Goal: Information Seeking & Learning: Compare options

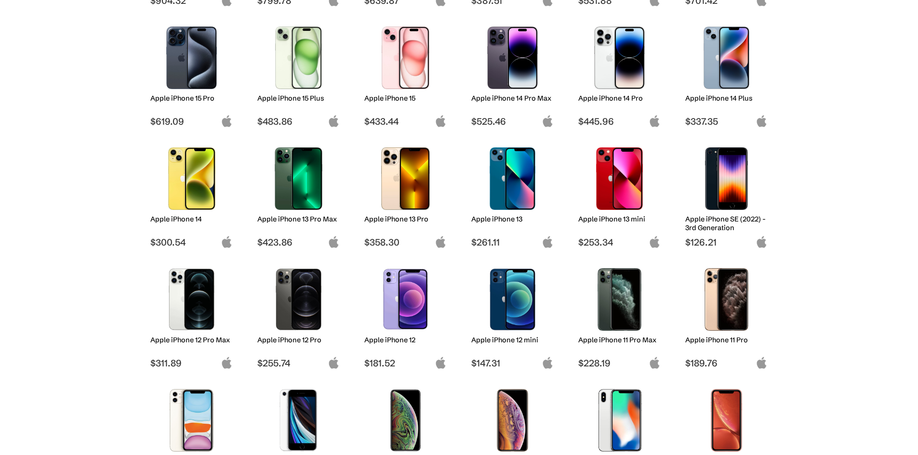
scroll to position [259, 0]
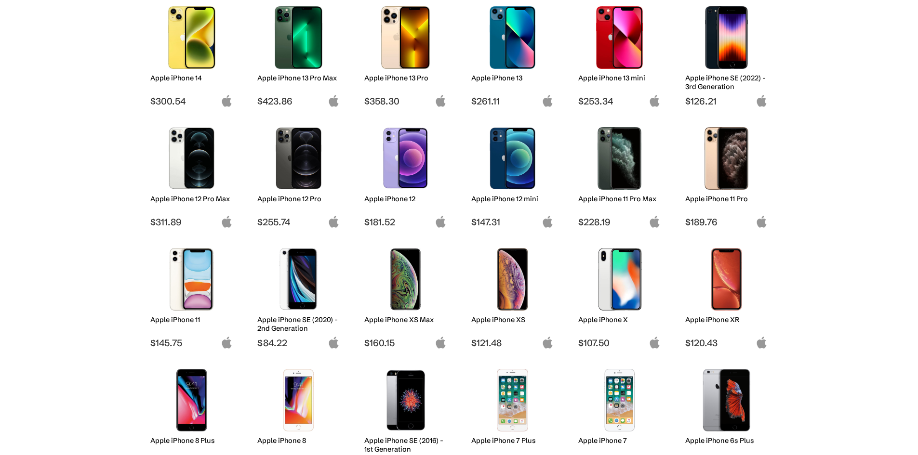
drag, startPoint x: 172, startPoint y: 280, endPoint x: 176, endPoint y: 275, distance: 6.6
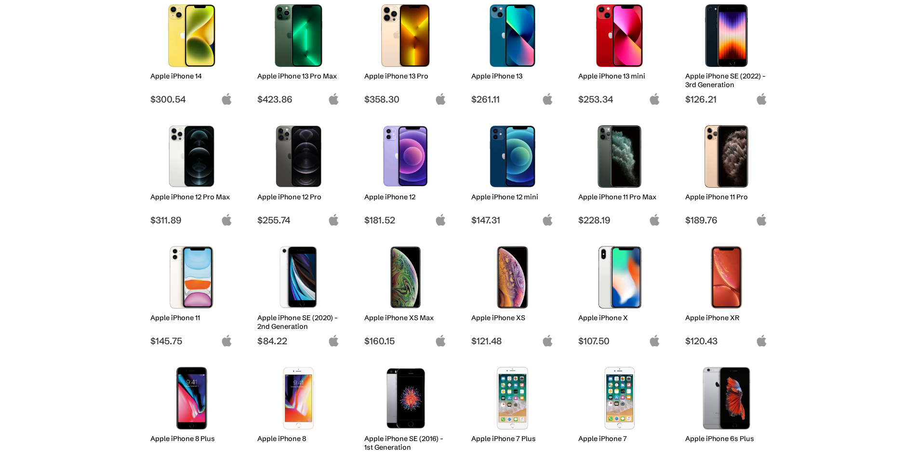
scroll to position [403, 0]
drag, startPoint x: 195, startPoint y: 297, endPoint x: 219, endPoint y: 243, distance: 58.9
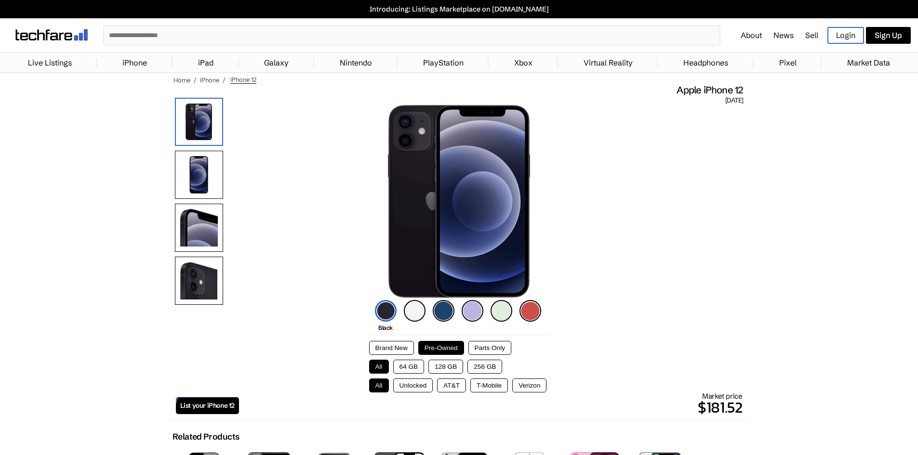
click at [532, 311] on img at bounding box center [530, 311] width 22 height 22
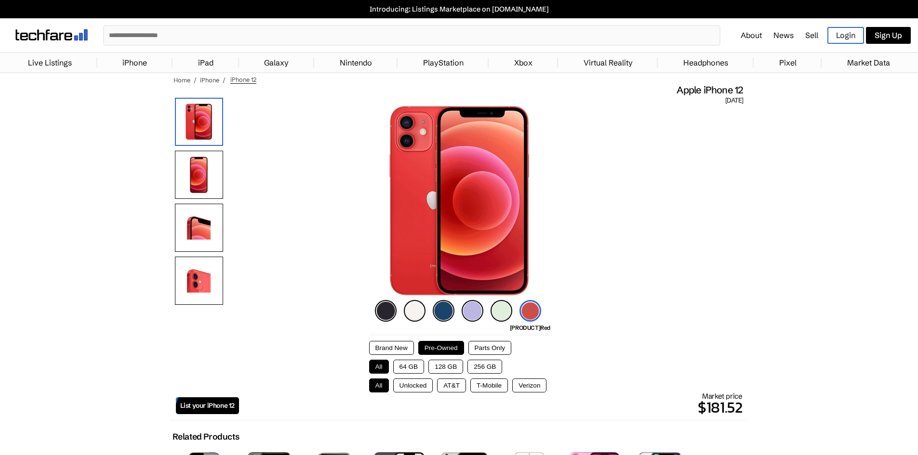
click at [409, 364] on button "64 GB" at bounding box center [408, 367] width 31 height 14
click at [416, 390] on button "Unlocked" at bounding box center [413, 386] width 40 height 14
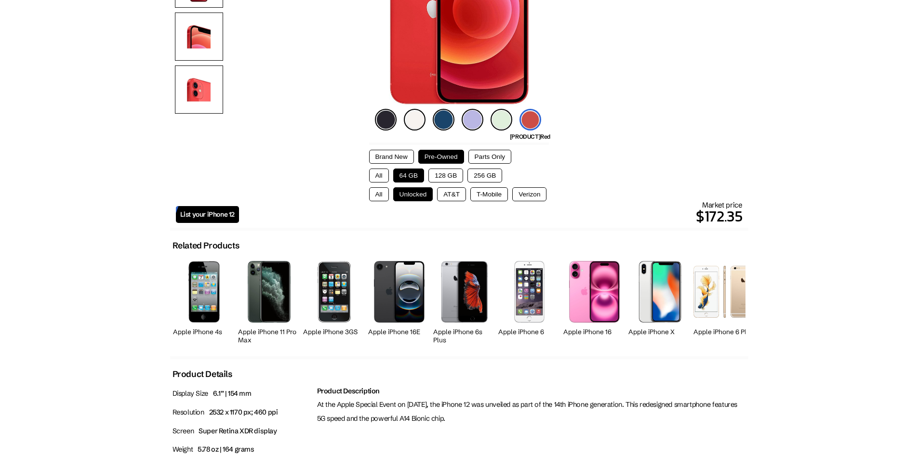
scroll to position [192, 0]
click at [203, 214] on span "List your iPhone 12" at bounding box center [207, 214] width 54 height 8
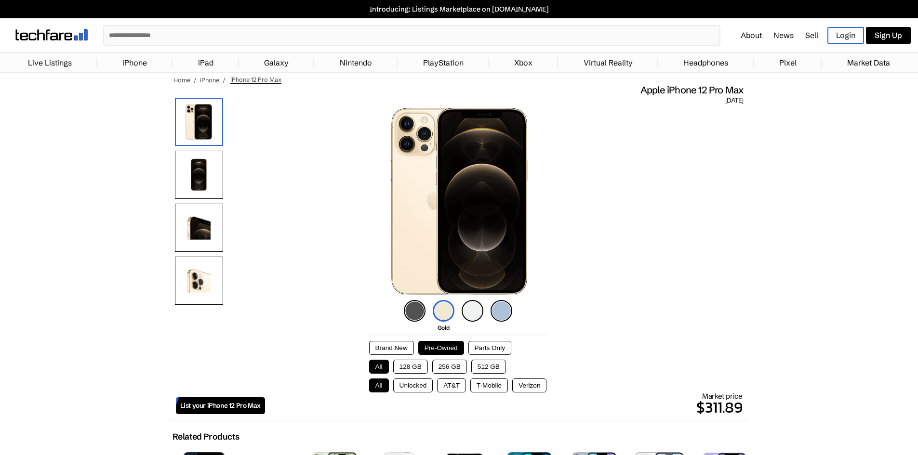
click at [412, 367] on button "128 GB" at bounding box center [410, 367] width 35 height 14
click at [488, 388] on button "T-Mobile" at bounding box center [489, 386] width 38 height 14
click at [500, 309] on img at bounding box center [501, 311] width 22 height 22
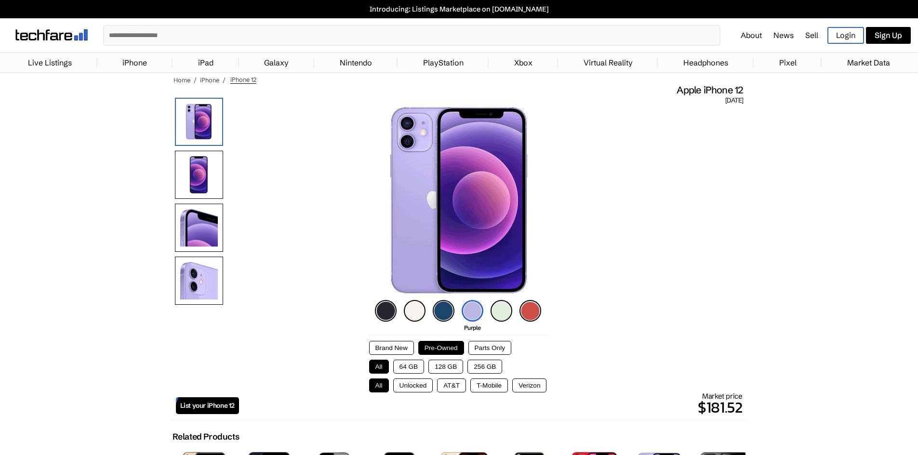
click at [385, 315] on img at bounding box center [386, 311] width 22 height 22
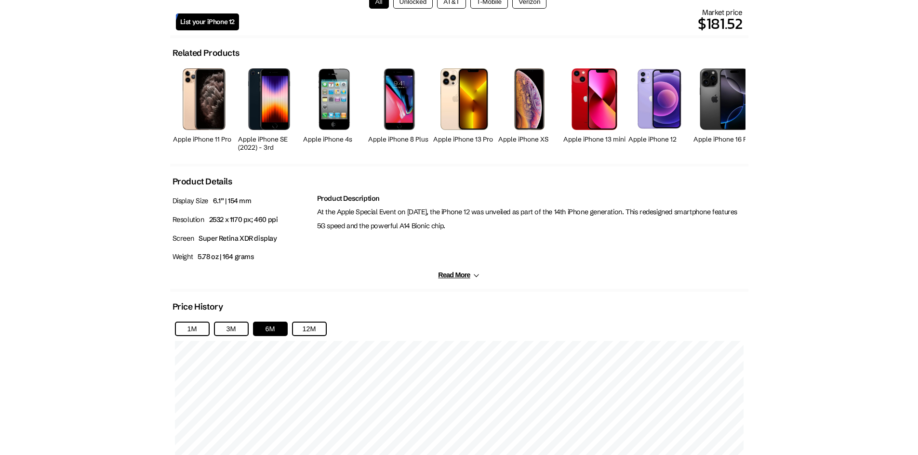
scroll to position [384, 0]
click at [460, 275] on button "Read More" at bounding box center [458, 275] width 41 height 8
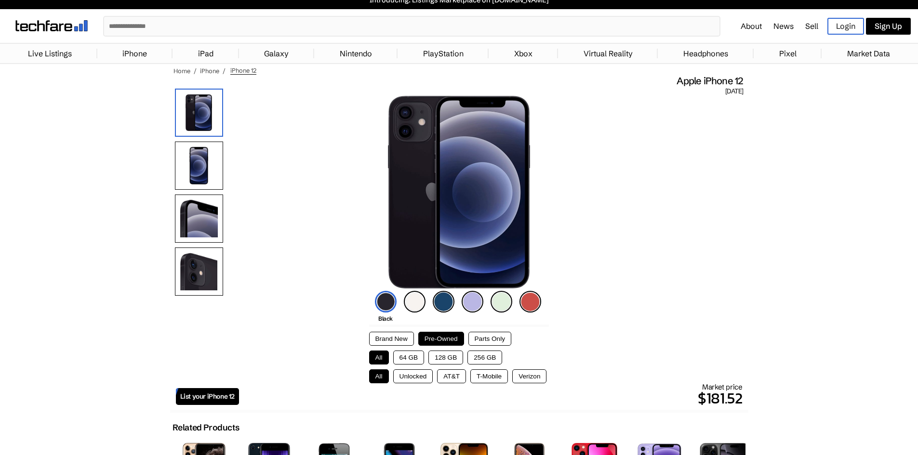
scroll to position [0, 0]
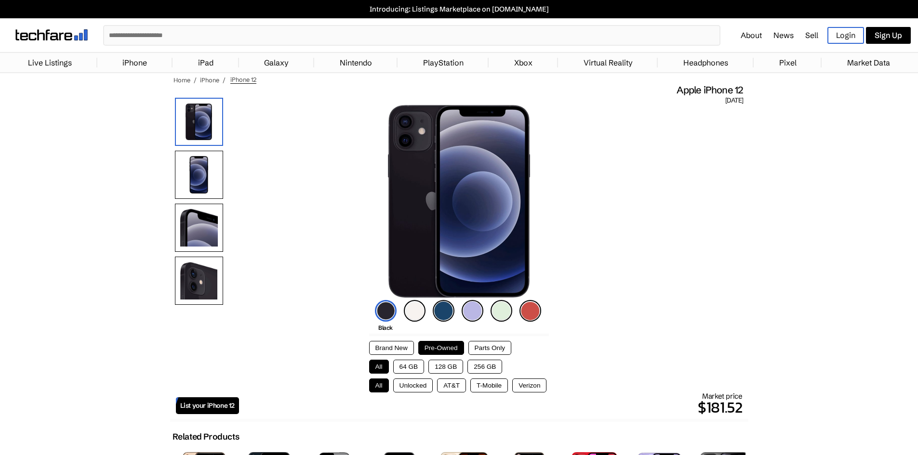
click at [418, 308] on img at bounding box center [415, 311] width 22 height 22
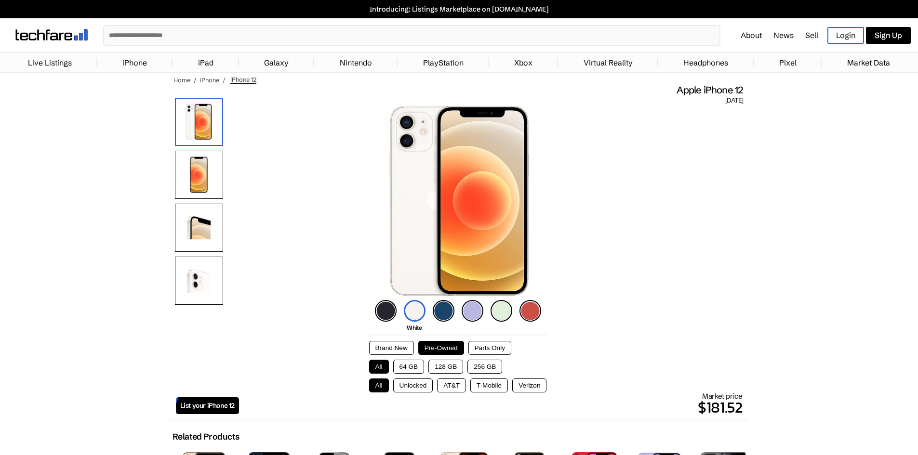
click at [407, 368] on button "64 GB" at bounding box center [408, 367] width 31 height 14
click at [408, 389] on button "Unlocked" at bounding box center [413, 386] width 40 height 14
click at [385, 385] on button "All" at bounding box center [379, 386] width 20 height 14
click at [414, 385] on button "Unlocked" at bounding box center [413, 386] width 40 height 14
click at [504, 341] on button "Parts Only" at bounding box center [489, 348] width 43 height 14
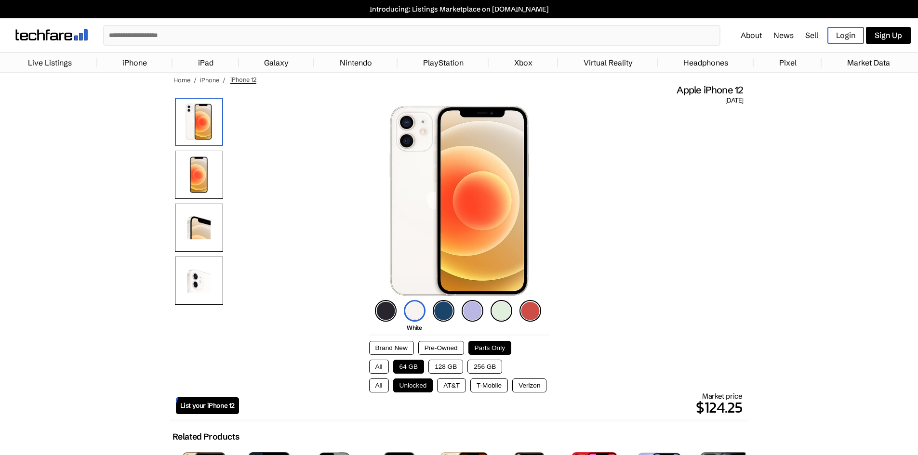
click at [454, 348] on button "Pre-Owned" at bounding box center [441, 348] width 46 height 14
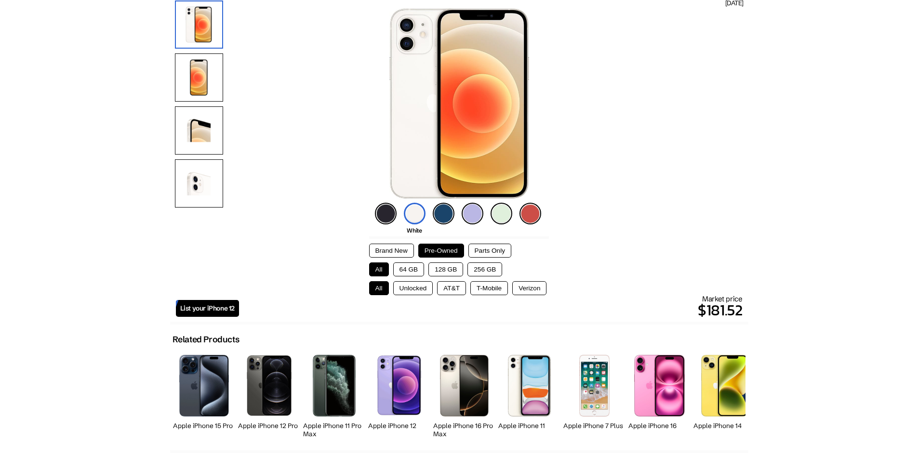
click at [534, 211] on img at bounding box center [530, 214] width 22 height 22
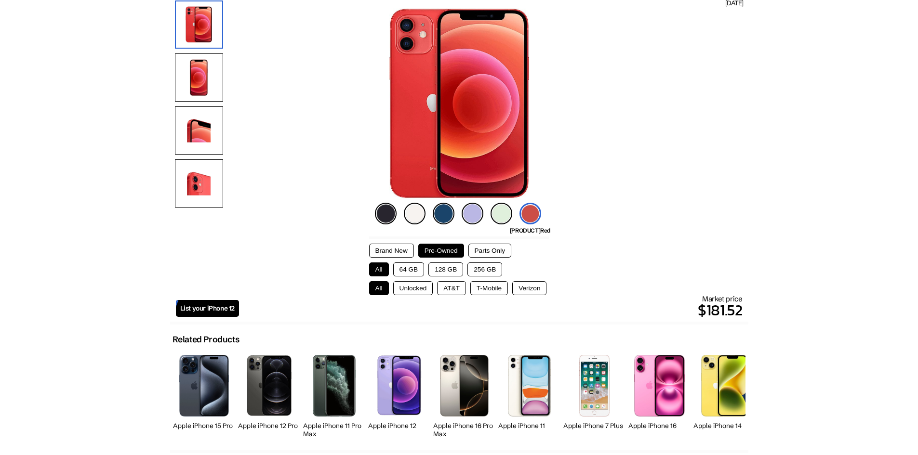
click at [411, 268] on button "64 GB" at bounding box center [408, 270] width 31 height 14
click at [408, 288] on button "Unlocked" at bounding box center [413, 288] width 40 height 14
click at [629, 299] on p "$172.35" at bounding box center [490, 310] width 503 height 23
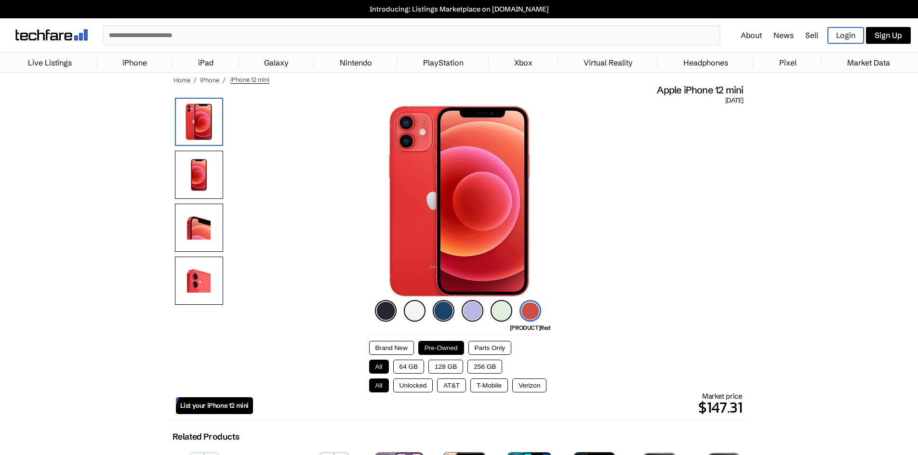
click at [449, 370] on button "128 GB" at bounding box center [445, 367] width 35 height 14
click at [408, 310] on img at bounding box center [415, 311] width 22 height 22
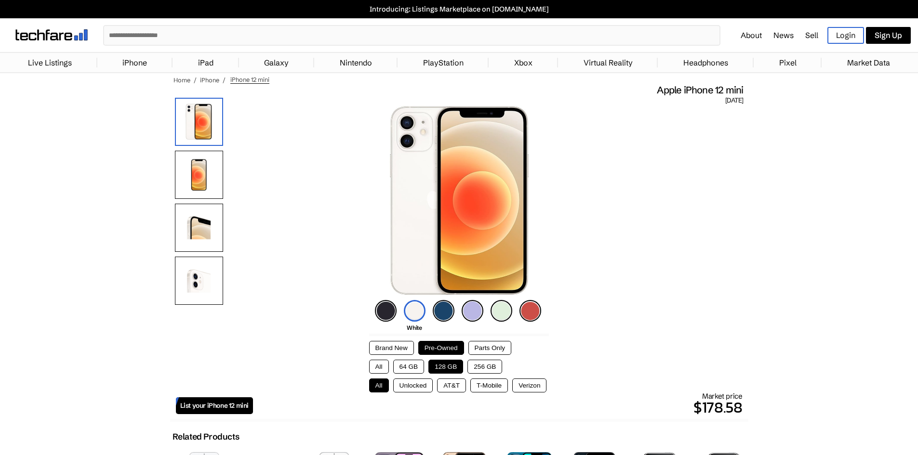
click at [421, 384] on button "Unlocked" at bounding box center [413, 386] width 40 height 14
click at [379, 384] on button "All" at bounding box center [379, 386] width 20 height 14
click at [411, 385] on button "Unlocked" at bounding box center [413, 386] width 40 height 14
click at [445, 388] on button "AT&T" at bounding box center [451, 386] width 29 height 14
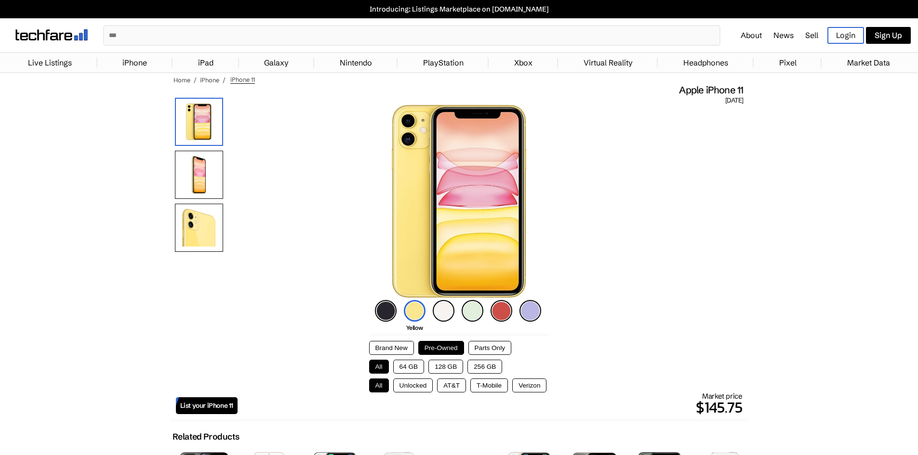
click at [532, 313] on img at bounding box center [530, 311] width 22 height 22
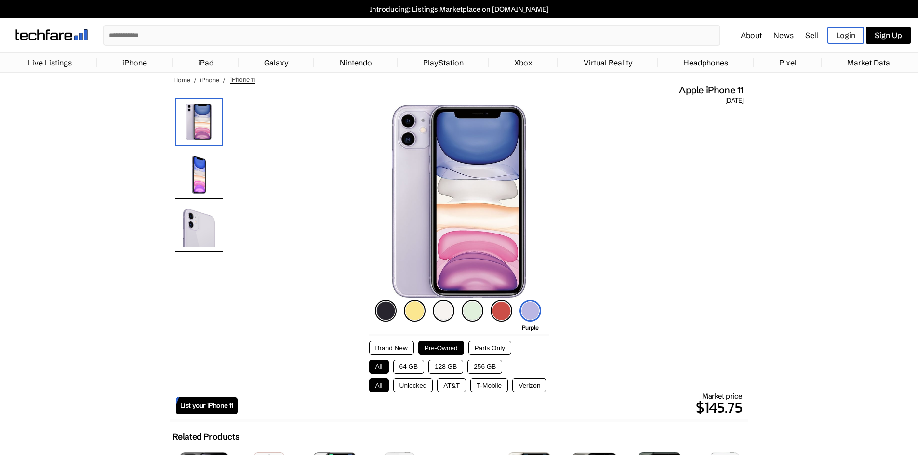
click at [439, 369] on button "128 GB" at bounding box center [445, 367] width 35 height 14
click at [410, 384] on button "Unlocked" at bounding box center [413, 386] width 40 height 14
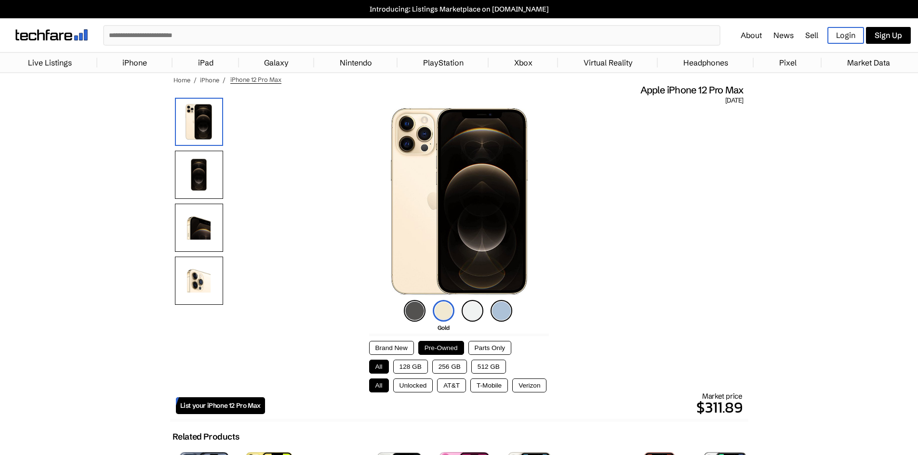
click at [490, 381] on button "T-Mobile" at bounding box center [489, 386] width 38 height 14
click at [418, 367] on button "128 GB" at bounding box center [410, 367] width 35 height 14
click at [496, 310] on img at bounding box center [501, 311] width 22 height 22
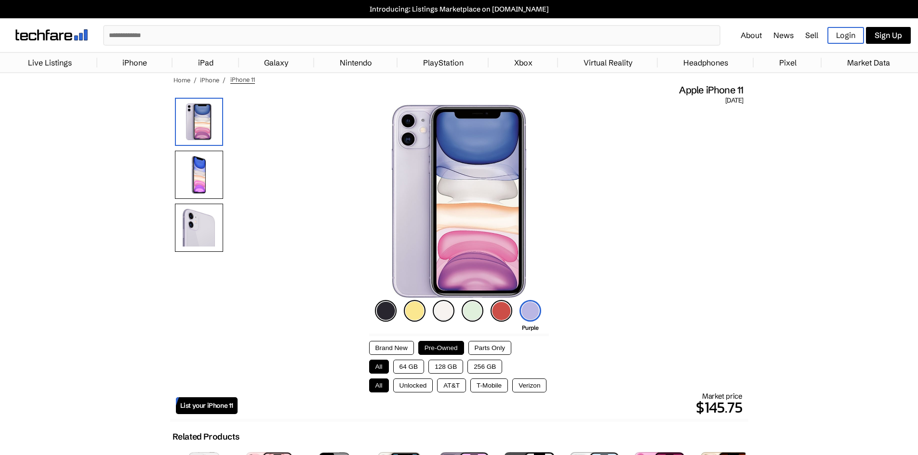
click at [453, 308] on img at bounding box center [444, 311] width 22 height 22
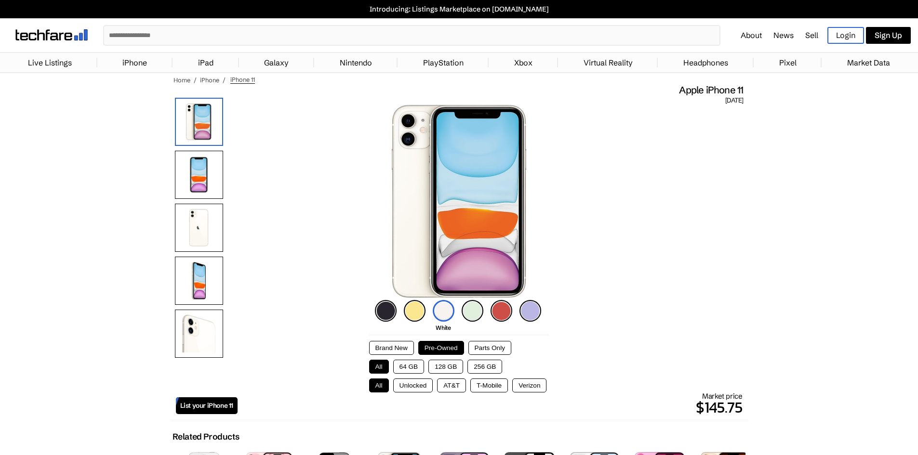
click at [470, 311] on img at bounding box center [472, 311] width 22 height 22
